Goal: Book appointment/travel/reservation

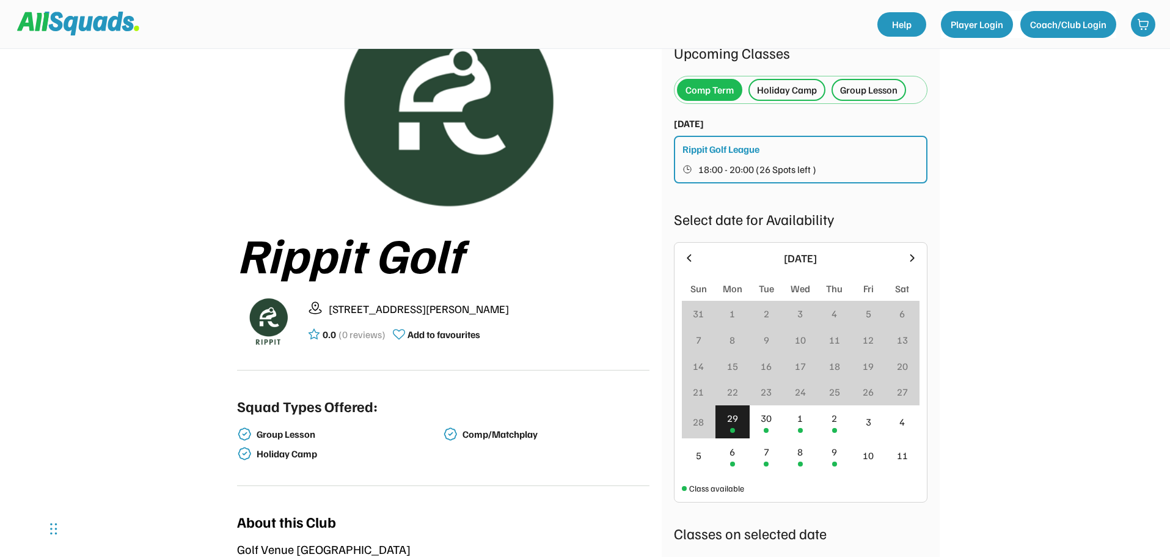
scroll to position [183, 0]
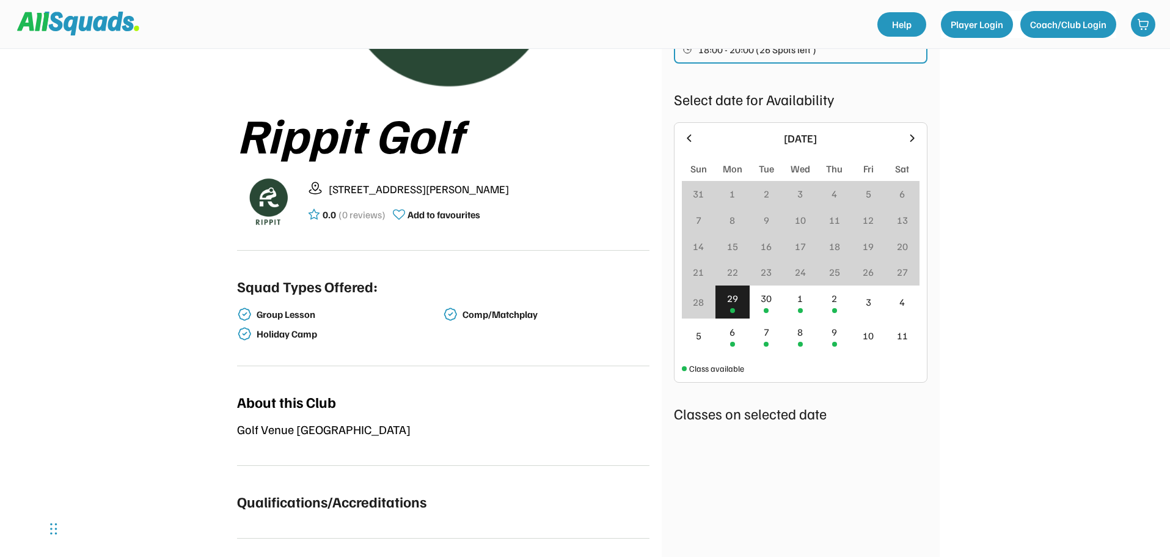
click at [730, 305] on div "29" at bounding box center [732, 302] width 34 height 34
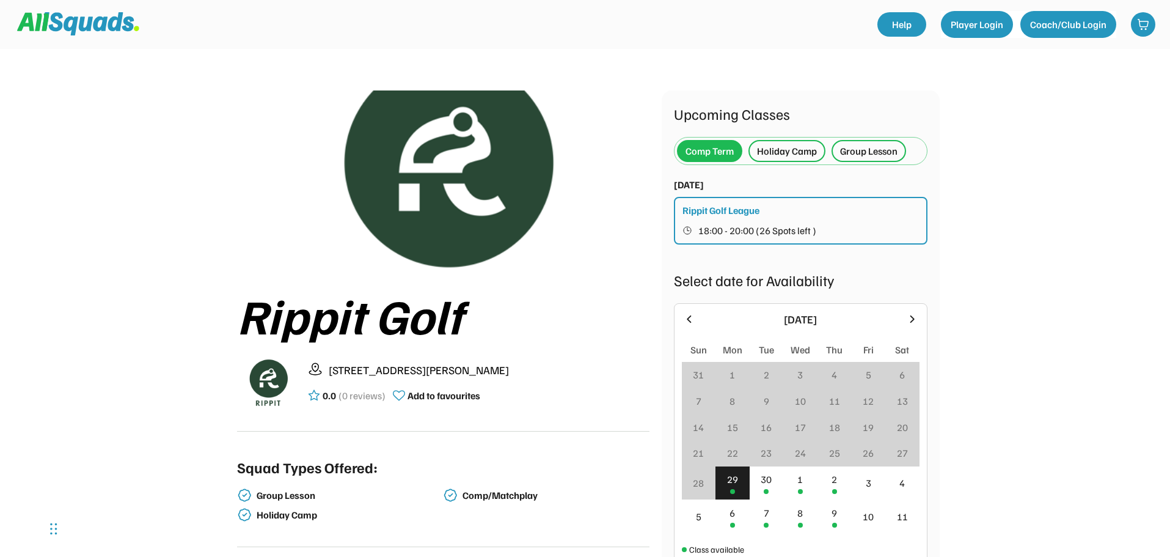
scroll to position [0, 0]
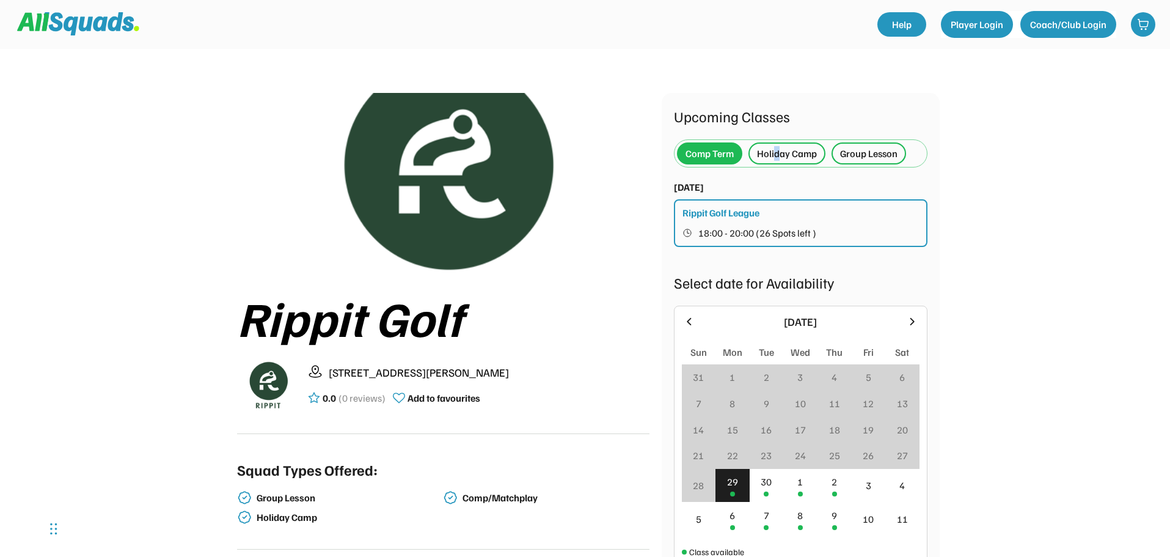
click at [778, 153] on div "Holiday Camp" at bounding box center [787, 153] width 60 height 15
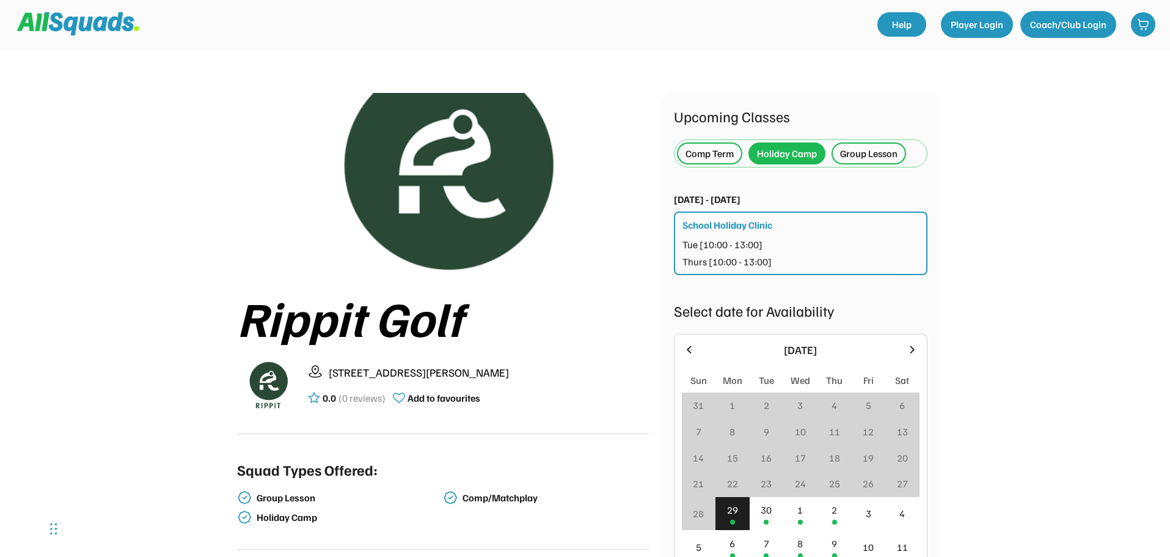
click at [860, 162] on div "Group Lesson" at bounding box center [868, 153] width 75 height 22
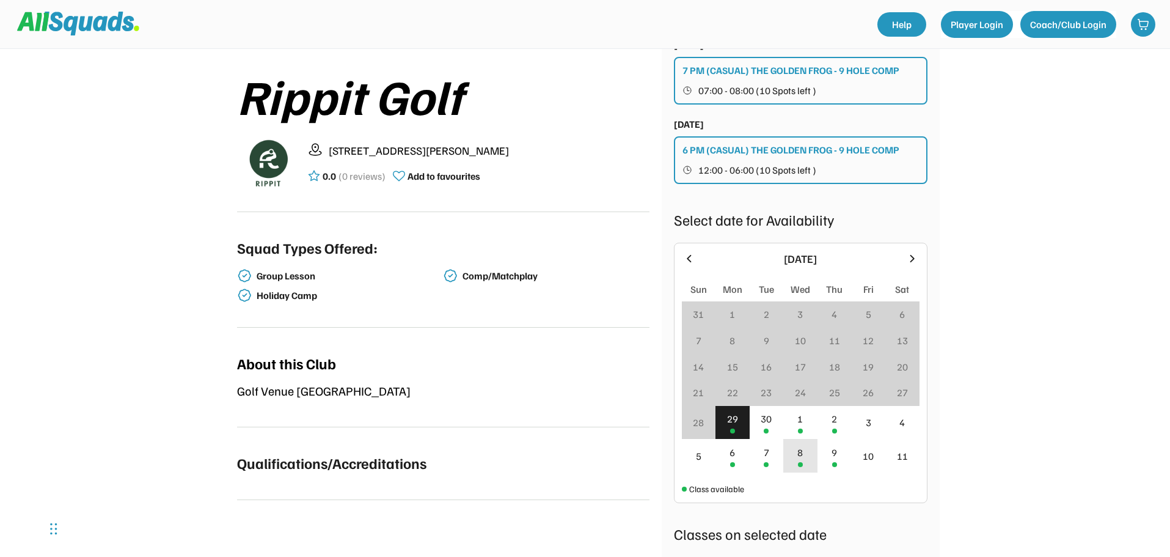
scroll to position [244, 0]
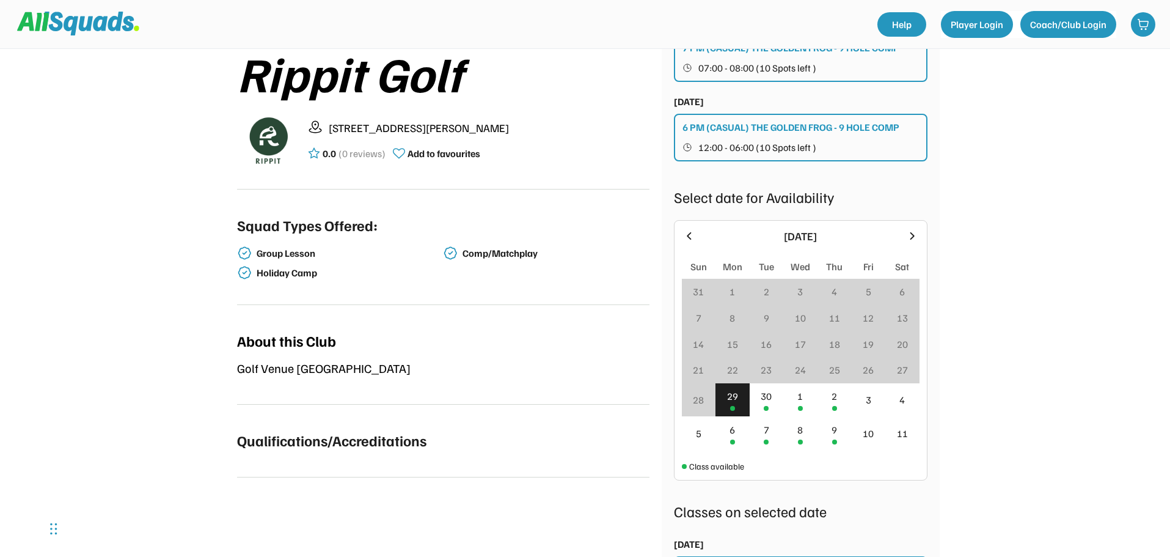
click at [733, 402] on div "29" at bounding box center [732, 396] width 11 height 15
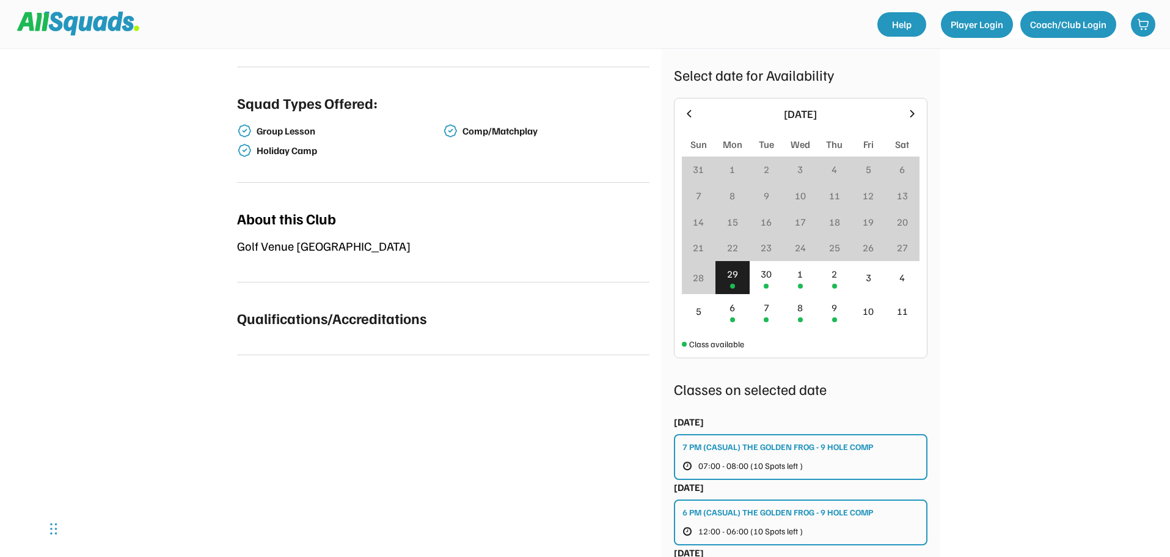
scroll to position [489, 0]
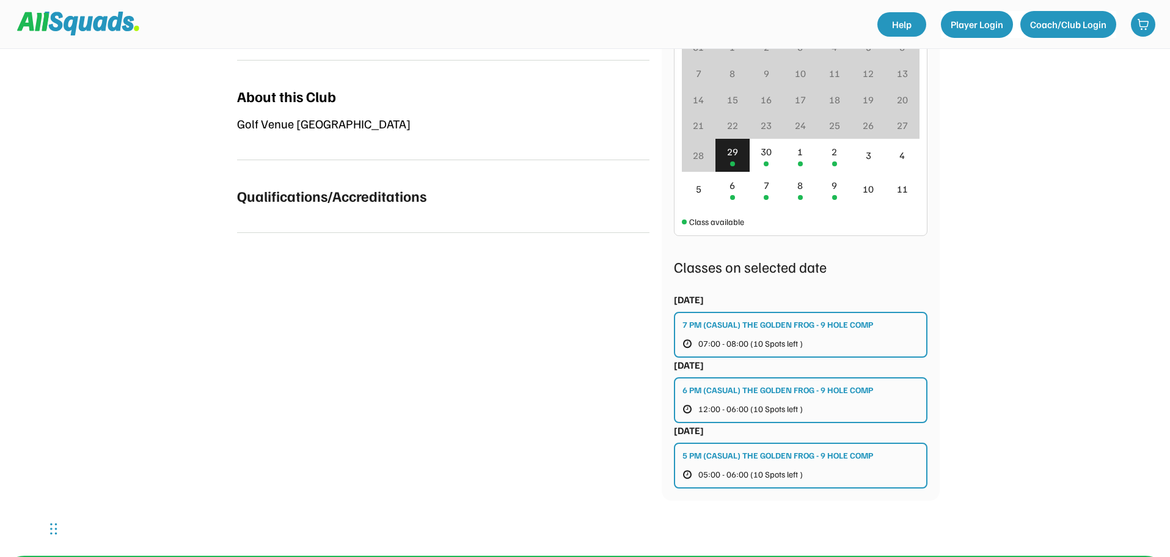
click at [841, 336] on div "7 PM (CASUAL) THE GOLDEN FROG - 9 HOLE COMP 07:00 - 08:00 (10 Spots left )" at bounding box center [801, 335] width 254 height 46
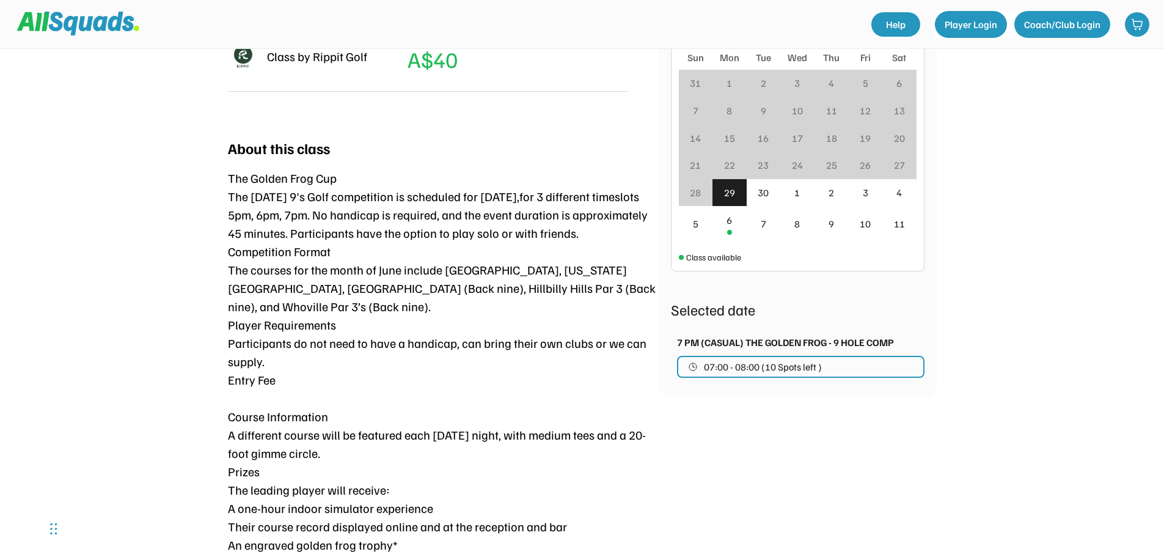
scroll to position [367, 0]
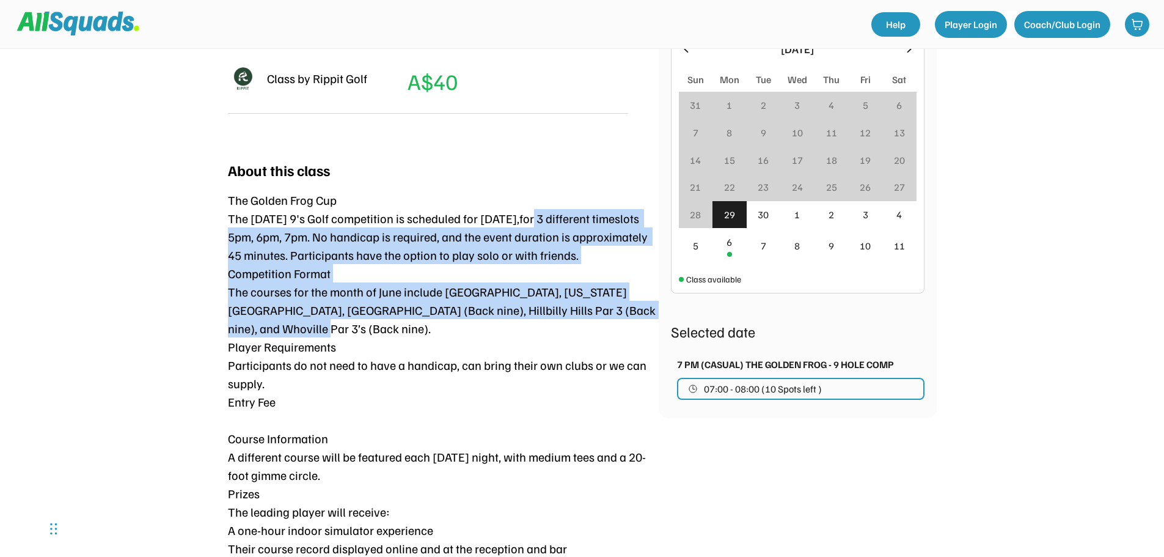
drag, startPoint x: 542, startPoint y: 224, endPoint x: 637, endPoint y: 338, distance: 148.0
click at [641, 327] on div "The Golden Frog Cup The Monday 9's Golf competition is scheduled for Monday,for…" at bounding box center [443, 402] width 431 height 422
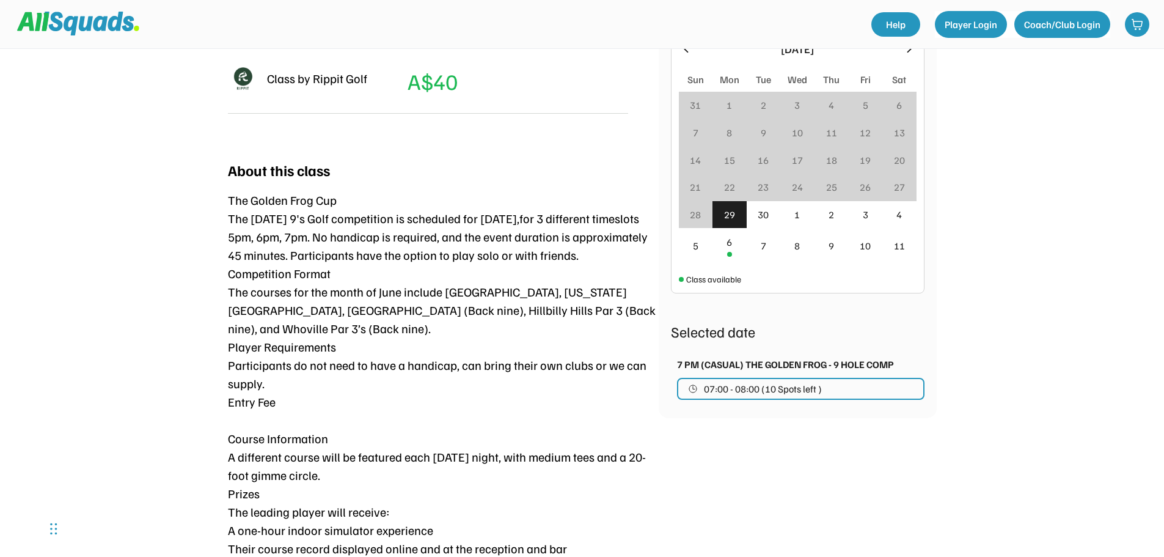
click at [637, 344] on div "The Golden Frog Cup The Monday 9's Golf competition is scheduled for Monday,for…" at bounding box center [443, 402] width 431 height 422
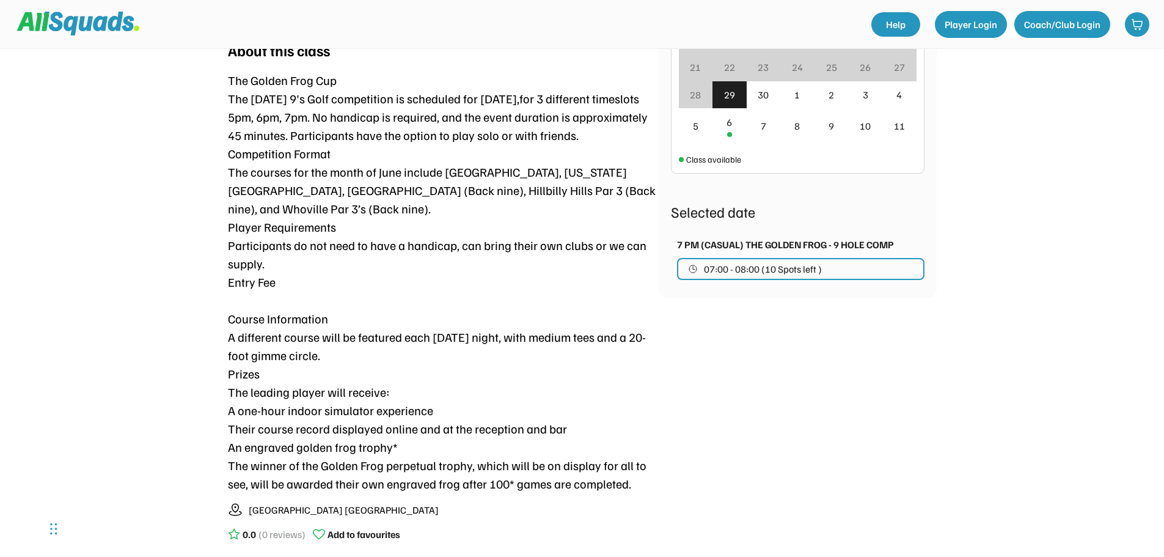
scroll to position [428, 0]
